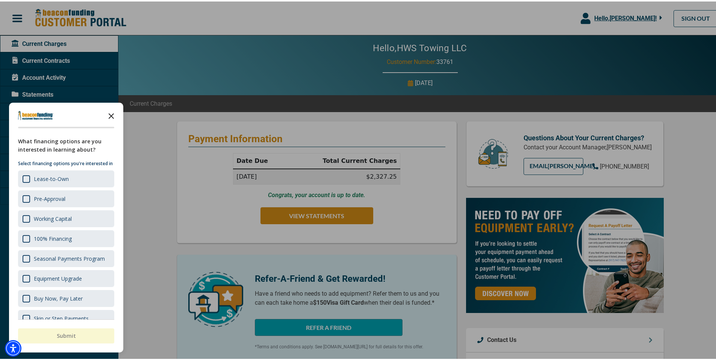
click at [112, 109] on icon "Close the survey" at bounding box center [111, 113] width 15 height 15
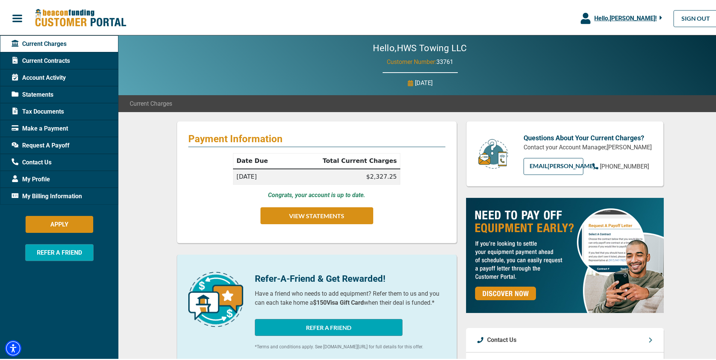
click at [59, 56] on span "Current Contracts" at bounding box center [41, 59] width 58 height 9
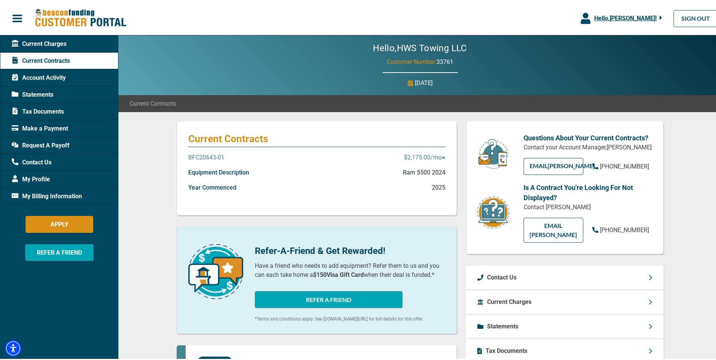
click at [55, 74] on span "Account Activity" at bounding box center [39, 76] width 54 height 9
click at [61, 71] on div "Account Activity" at bounding box center [59, 76] width 118 height 17
click at [211, 155] on p "BFC20643-01" at bounding box center [206, 155] width 36 height 9
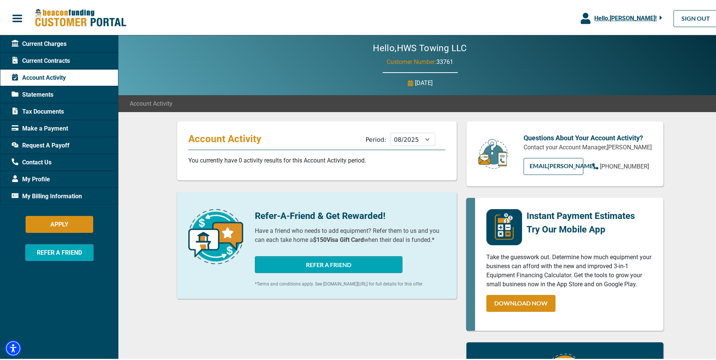
click at [50, 90] on span "Statements" at bounding box center [33, 93] width 42 height 9
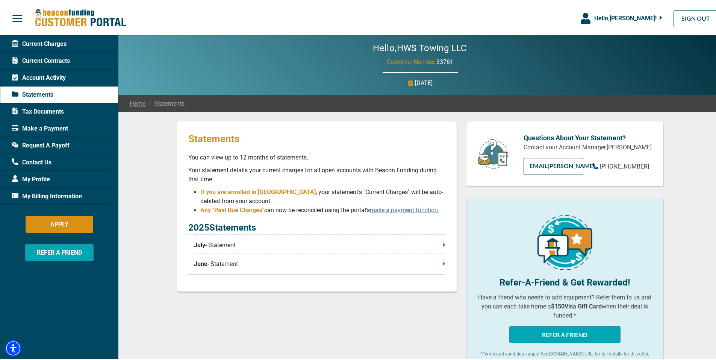
click at [57, 59] on span "Current Contracts" at bounding box center [41, 59] width 58 height 9
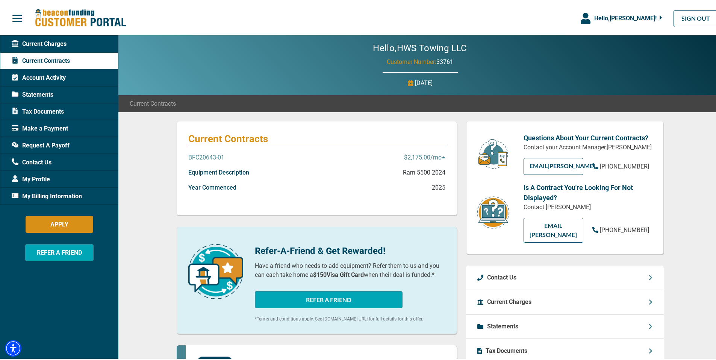
click at [442, 154] on icon at bounding box center [444, 156] width 4 height 6
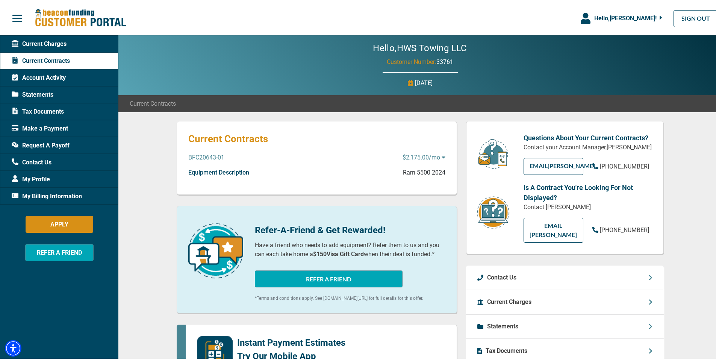
click at [442, 154] on icon at bounding box center [444, 156] width 4 height 6
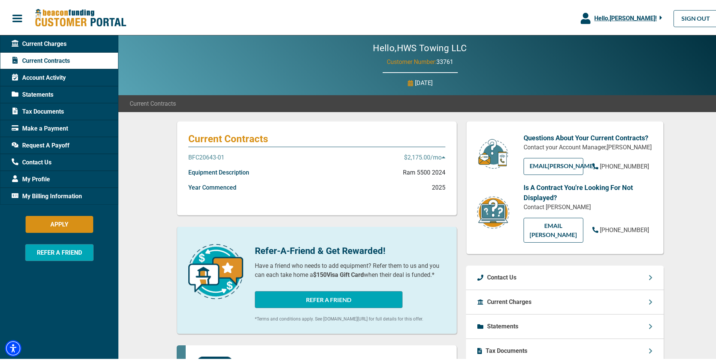
click at [423, 168] on p "Ram 5500 2024" at bounding box center [424, 171] width 42 height 9
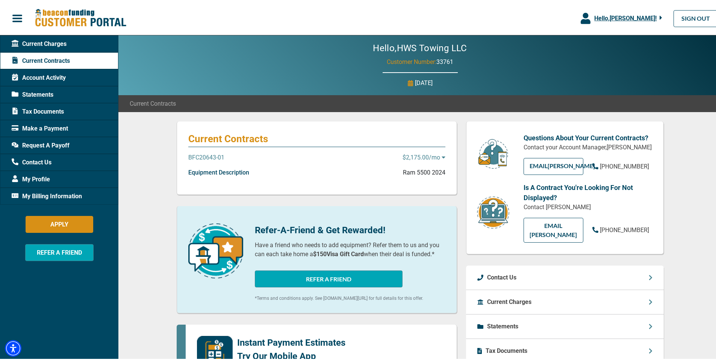
click at [423, 168] on p "Ram 5500 2024" at bounding box center [424, 171] width 42 height 9
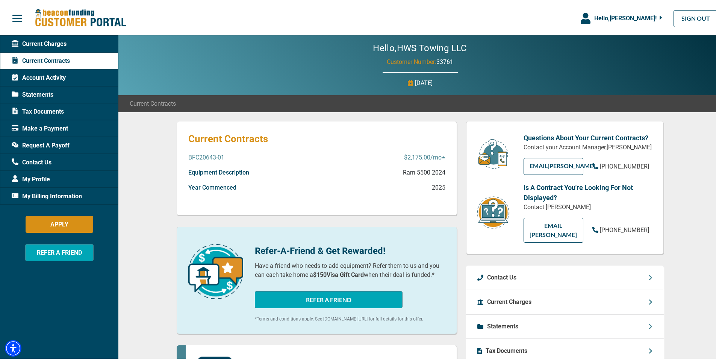
click at [240, 167] on p "Equipment Description" at bounding box center [218, 171] width 61 height 9
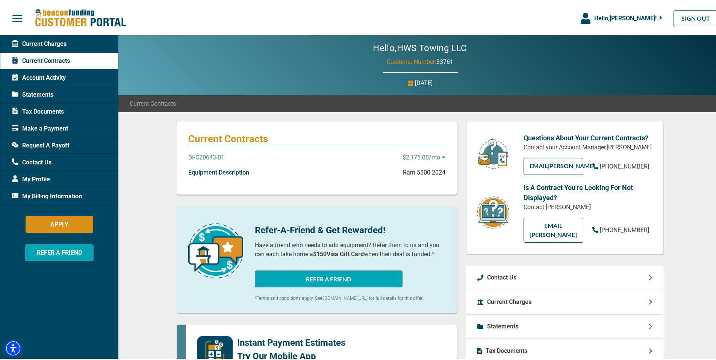
click at [240, 167] on p "Equipment Description" at bounding box center [218, 171] width 61 height 9
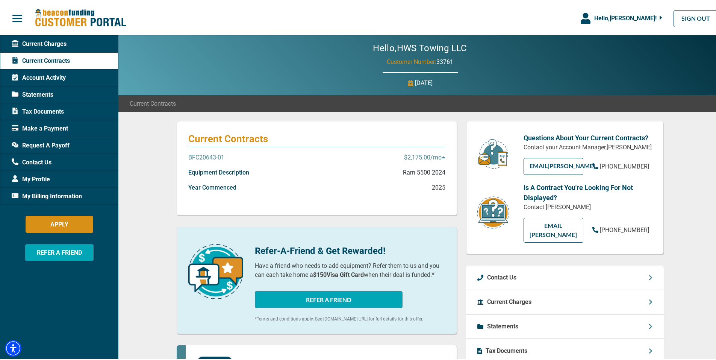
click at [40, 193] on span "My Billing Information" at bounding box center [47, 194] width 70 height 9
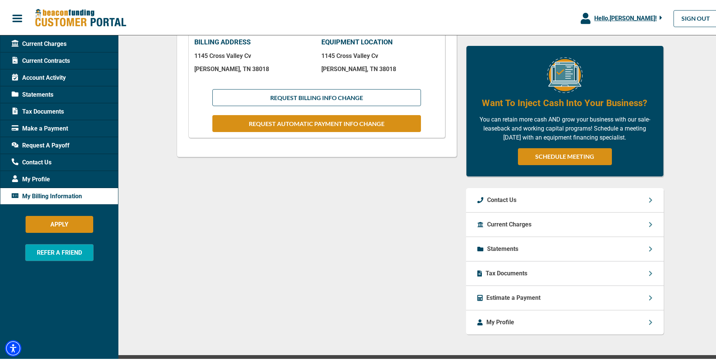
scroll to position [226, 0]
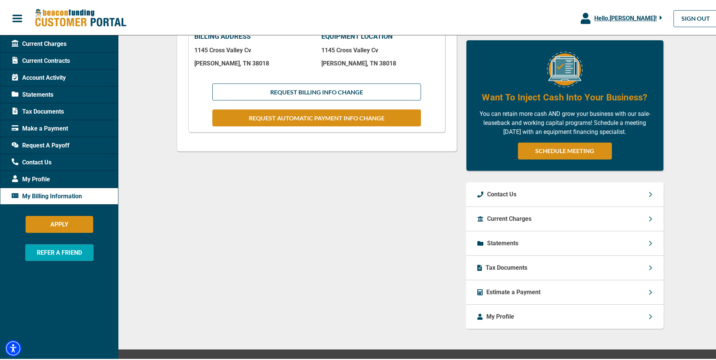
click at [649, 263] on icon at bounding box center [651, 266] width 4 height 6
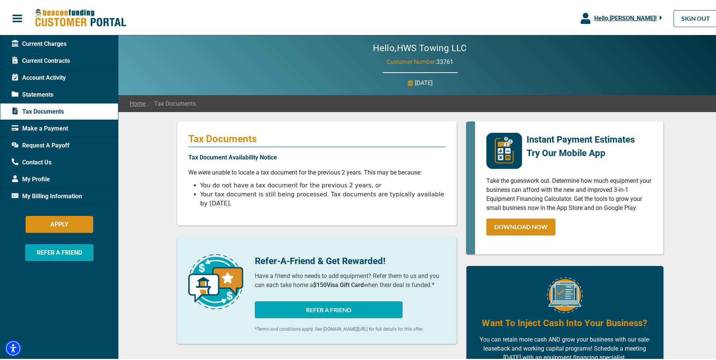
click at [53, 73] on span "Account Activity" at bounding box center [39, 76] width 54 height 9
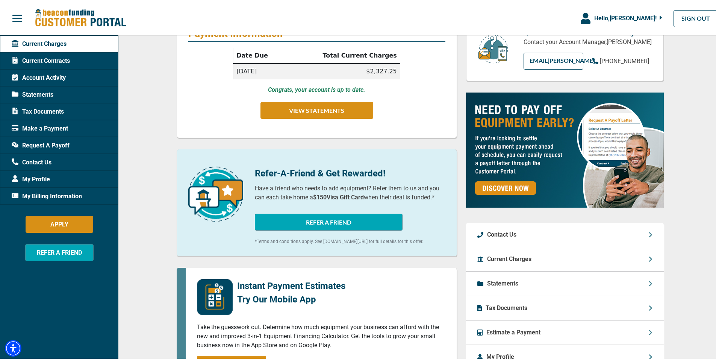
scroll to position [113, 0]
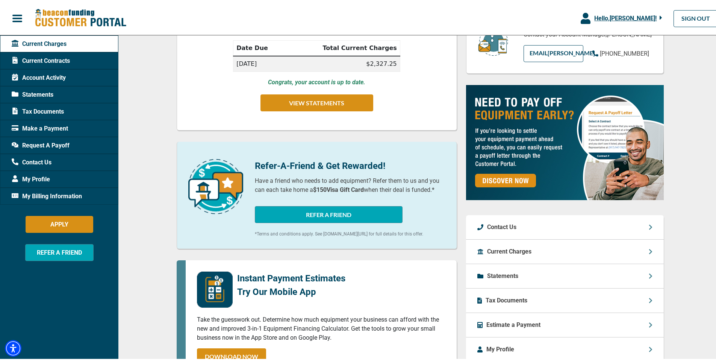
click at [643, 249] on div "Current Charges" at bounding box center [565, 250] width 198 height 24
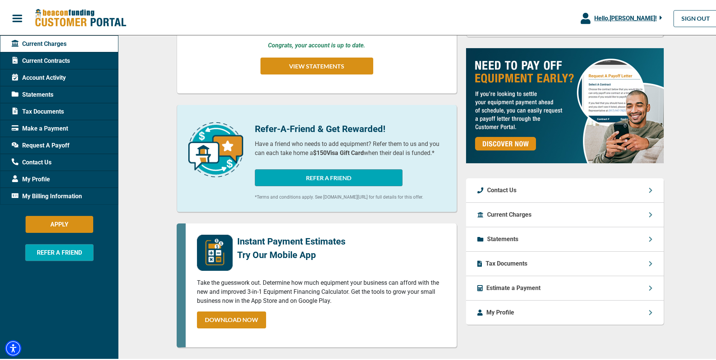
scroll to position [150, 0]
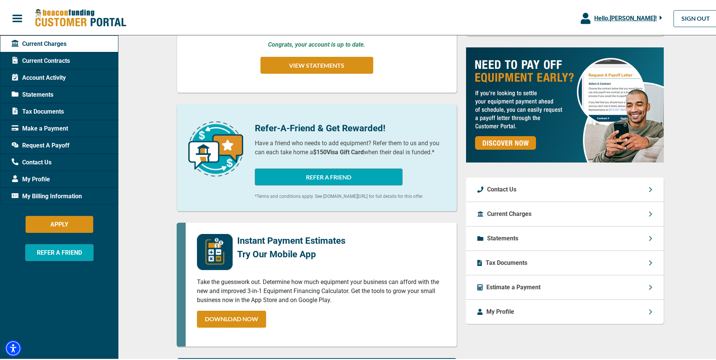
click at [650, 211] on div "Current Charges" at bounding box center [565, 212] width 198 height 24
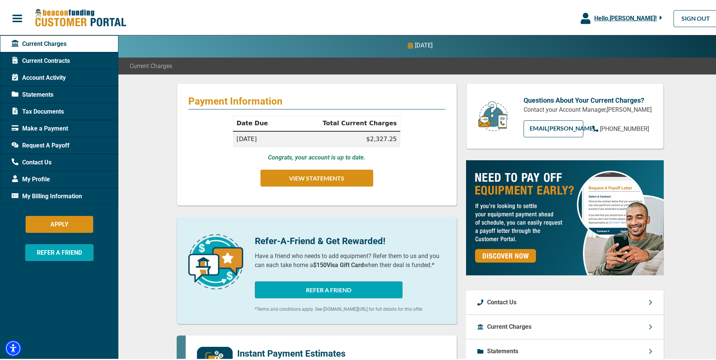
click at [59, 56] on span "Current Contracts" at bounding box center [41, 59] width 58 height 9
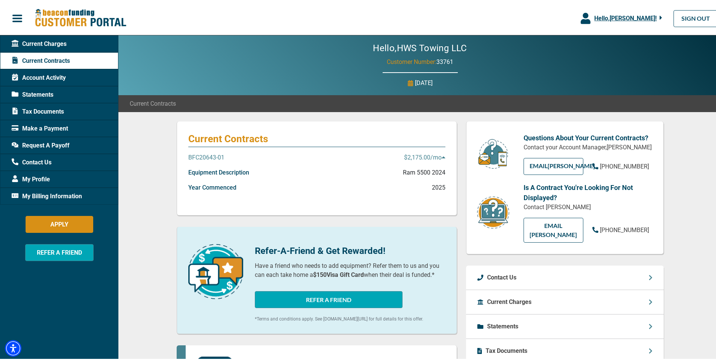
click at [421, 156] on p "$2,175.00 /mo" at bounding box center [424, 155] width 41 height 9
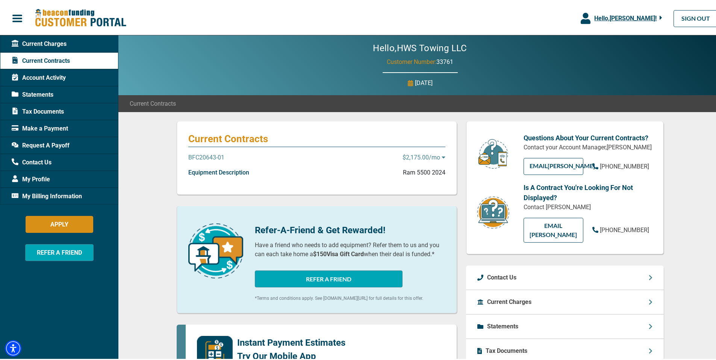
click at [421, 156] on p "$2,175.00 /mo" at bounding box center [424, 155] width 43 height 9
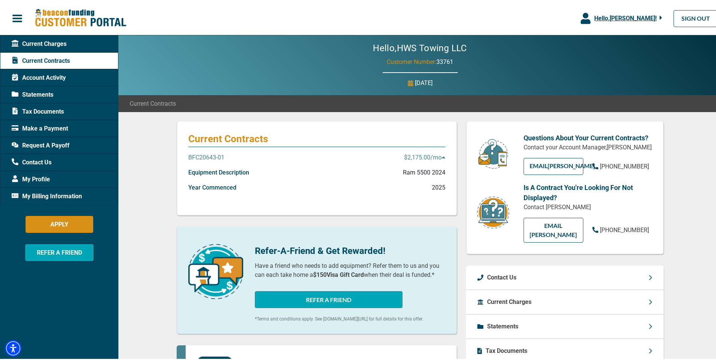
click at [418, 168] on p "Ram 5500 2024" at bounding box center [424, 171] width 42 height 9
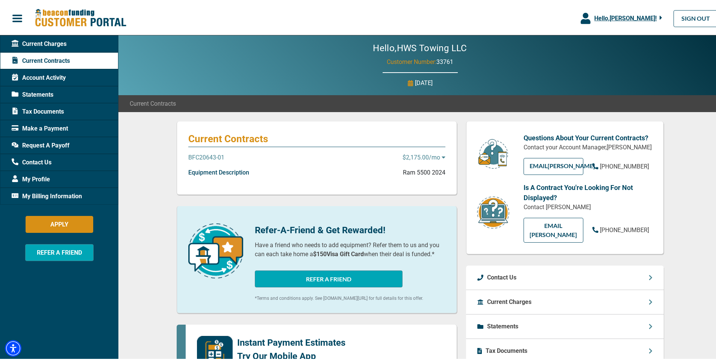
click at [418, 168] on p "Ram 5500 2024" at bounding box center [424, 171] width 42 height 9
